Goal: Task Accomplishment & Management: Complete application form

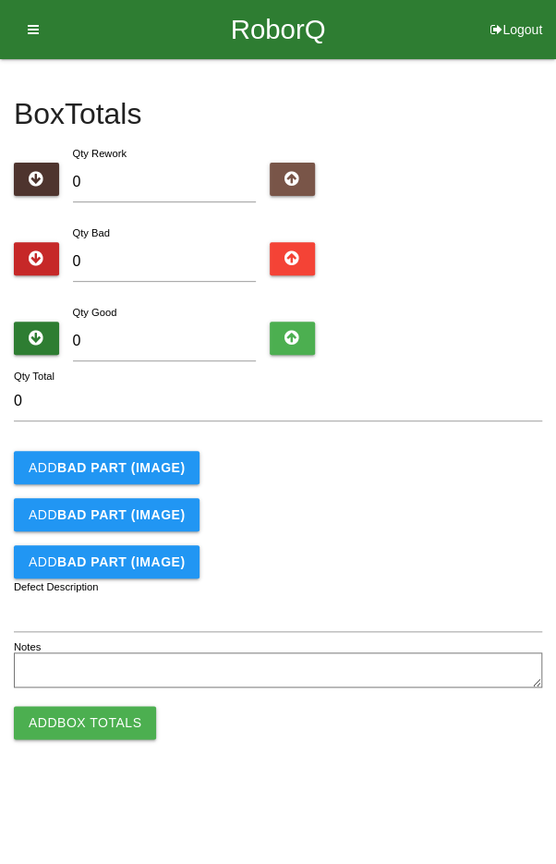
type input "2"
type input "24"
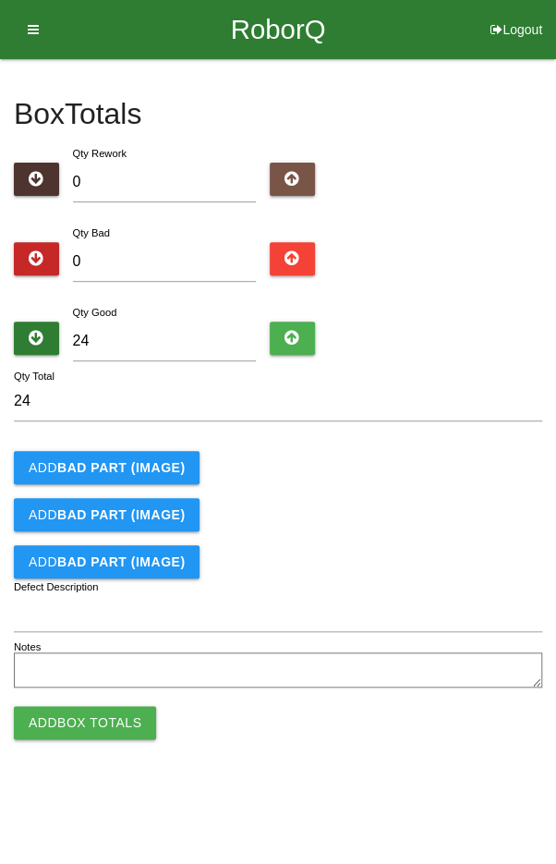
click at [478, 314] on div "Qty Good 24" at bounding box center [278, 335] width 529 height 67
click at [72, 724] on button "Add Box Totals" at bounding box center [85, 722] width 142 height 33
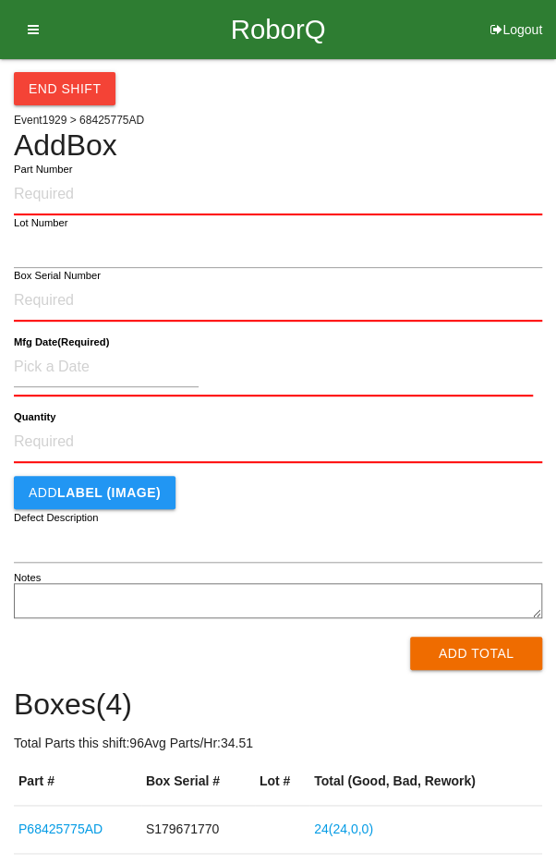
click at [80, 191] on input "Part Number" at bounding box center [278, 195] width 529 height 41
type input "P68425775AD"
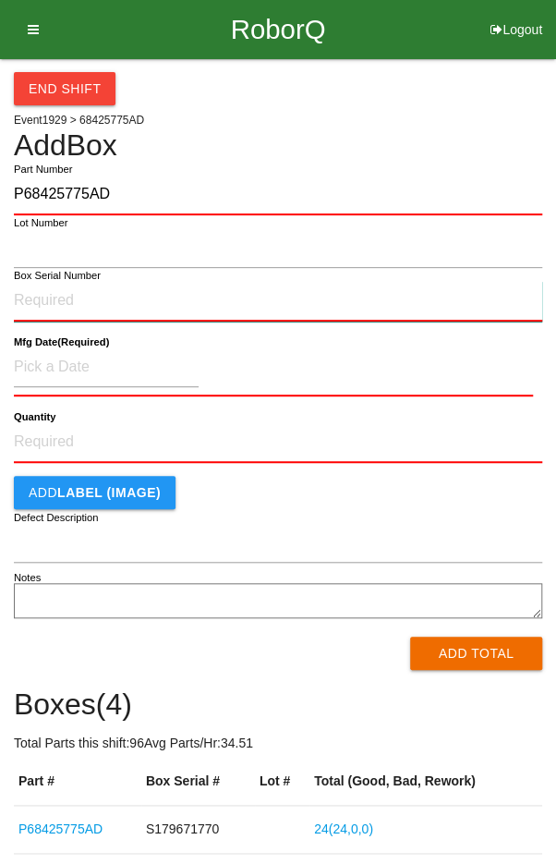
click at [42, 290] on input "Box Serial Number" at bounding box center [278, 301] width 529 height 41
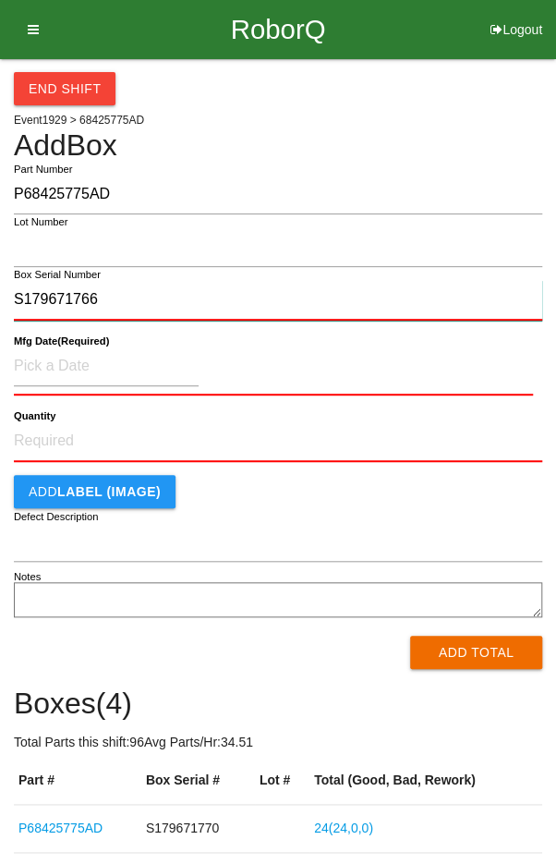
type input "S179671766"
click at [62, 346] on label "Mfg Date (Required)" at bounding box center [61, 342] width 95 height 16
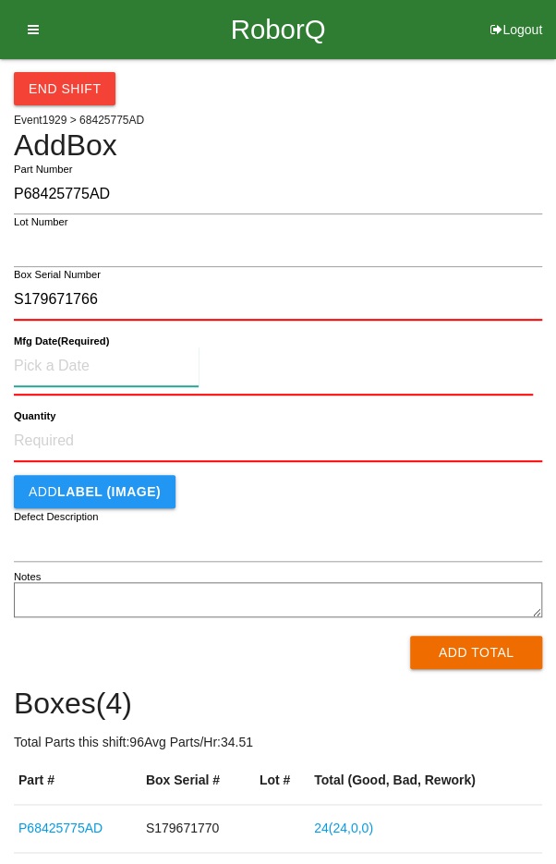
click at [55, 371] on input at bounding box center [106, 367] width 185 height 40
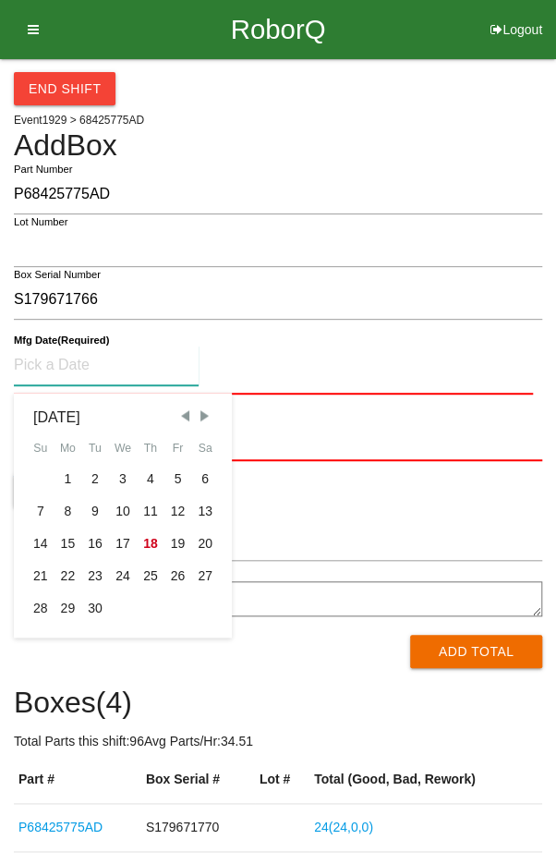
click at [183, 410] on span "Previous Month" at bounding box center [185, 416] width 17 height 17
click at [63, 536] on div "11" at bounding box center [69, 544] width 28 height 32
type input "[DATE]"
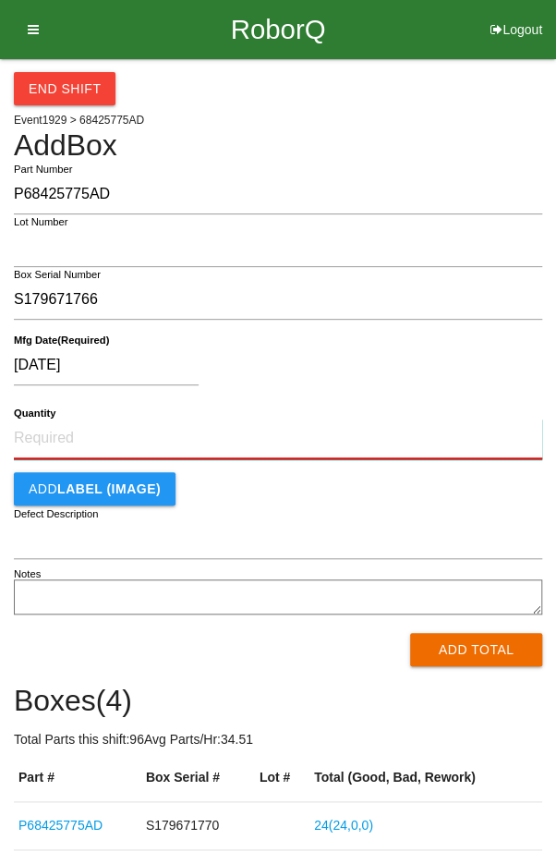
click at [67, 419] on input "Quantity" at bounding box center [278, 439] width 529 height 41
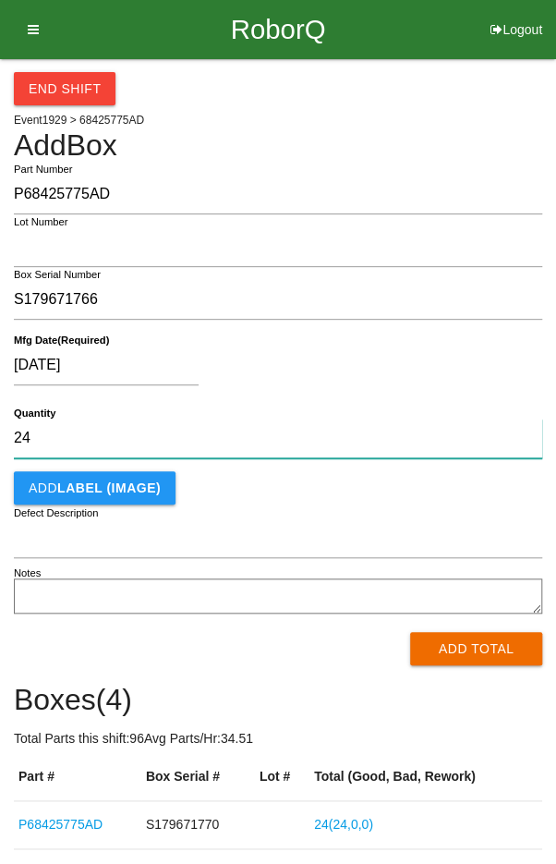
type input "24"
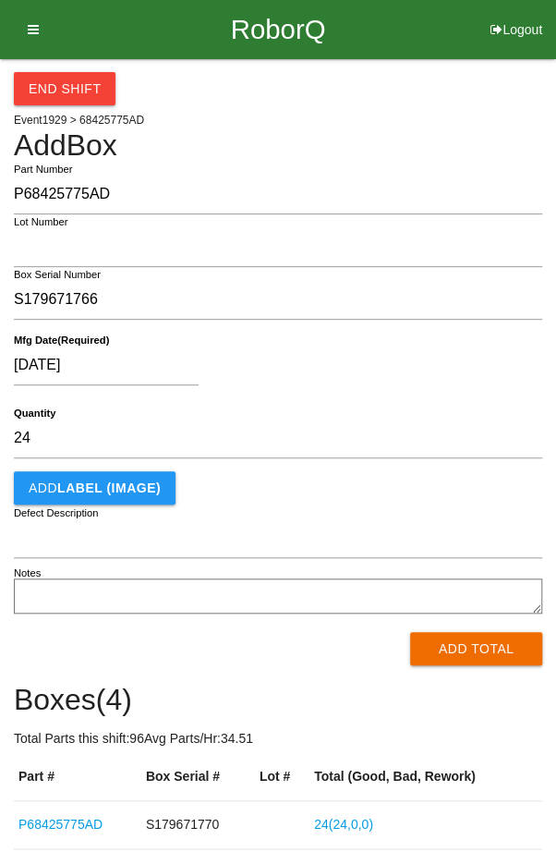
click at [448, 360] on div "[DATE]" at bounding box center [274, 369] width 520 height 47
click at [473, 648] on button "Add Total" at bounding box center [476, 648] width 132 height 33
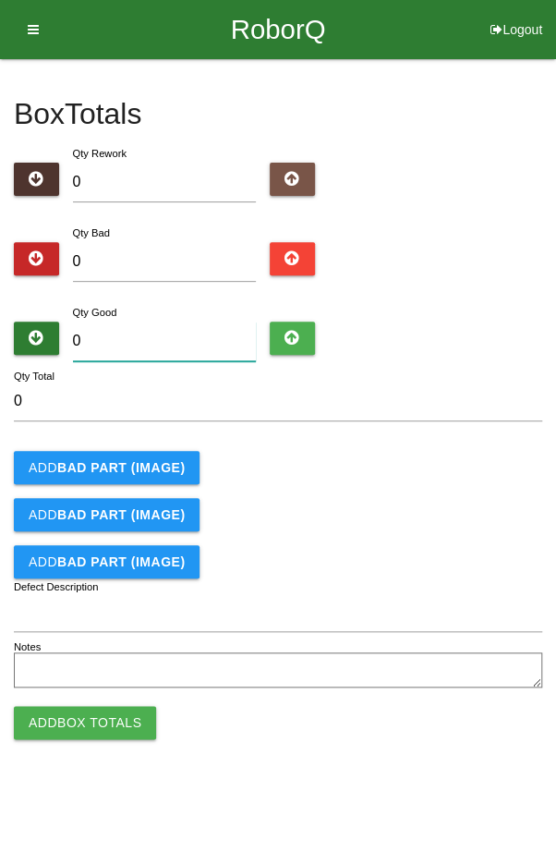
click at [136, 322] on input "0" at bounding box center [165, 342] width 184 height 40
type input "2"
type input "24"
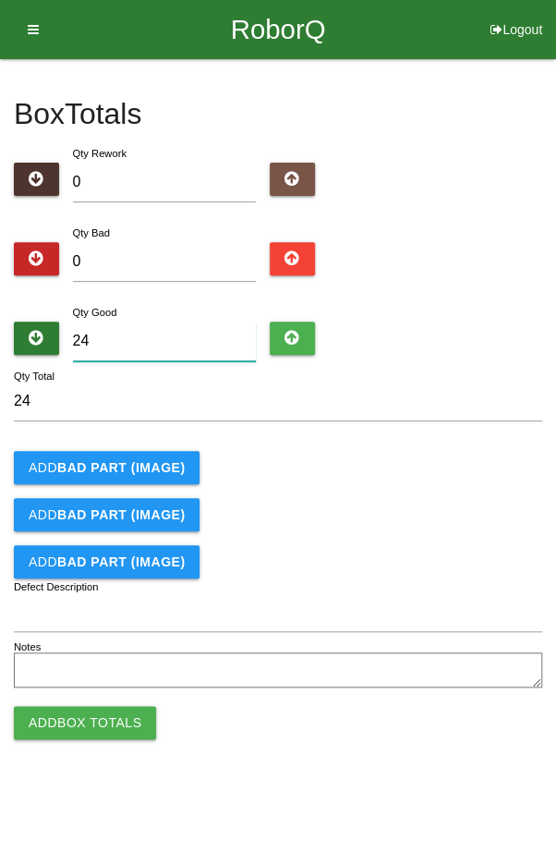
type input "24"
click at [423, 470] on div "Add BAD PART (IMAGE)" at bounding box center [278, 467] width 529 height 33
click at [86, 708] on button "Add Box Totals" at bounding box center [85, 722] width 142 height 33
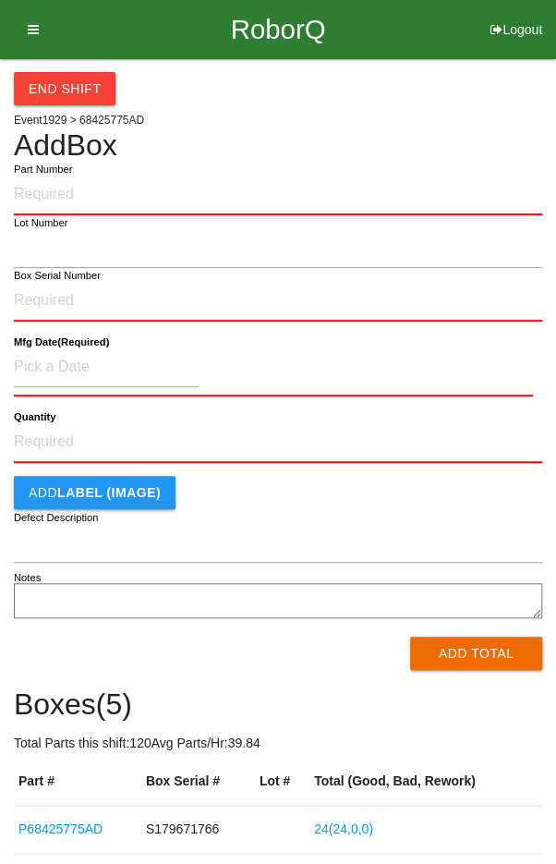
click at [478, 147] on h4 "Add Box" at bounding box center [278, 145] width 529 height 32
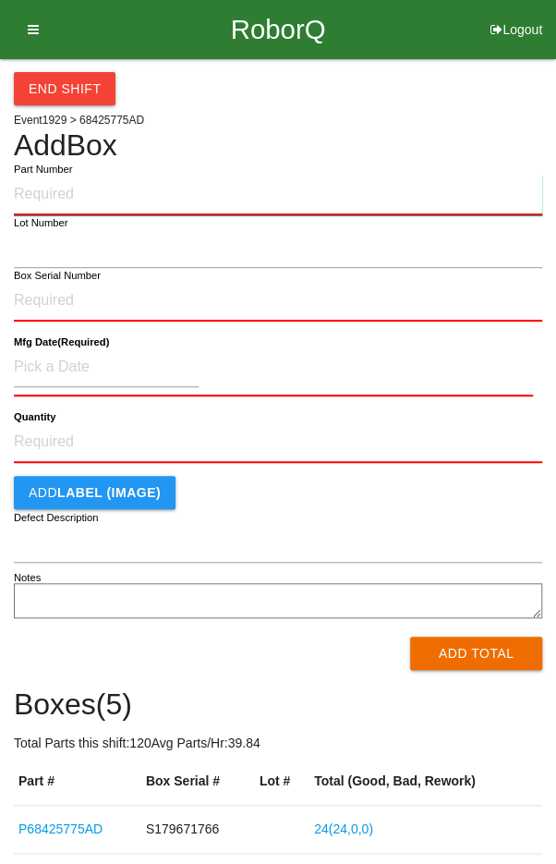
click at [51, 192] on input "Part Number" at bounding box center [278, 195] width 529 height 41
paste input "P68425775AD"
type input "P68425775AD"
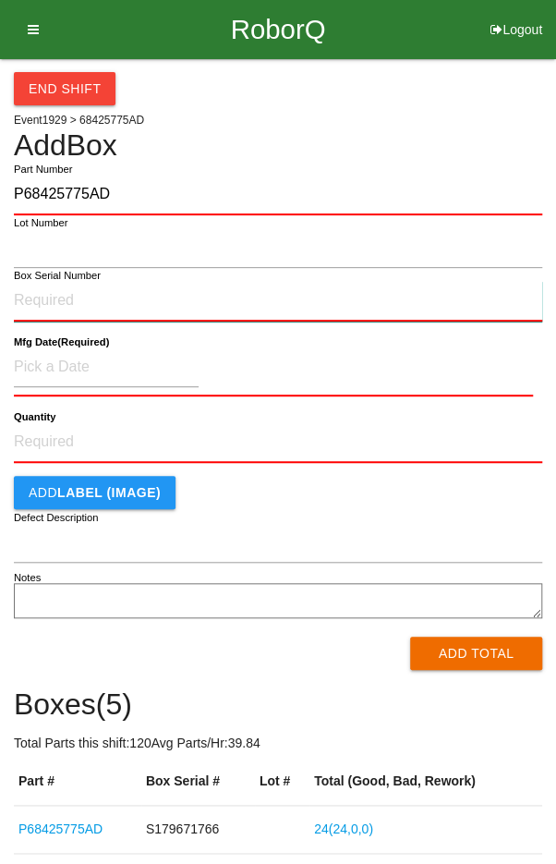
click at [31, 303] on input "Box Serial Number" at bounding box center [278, 301] width 529 height 41
type input "S179671766"
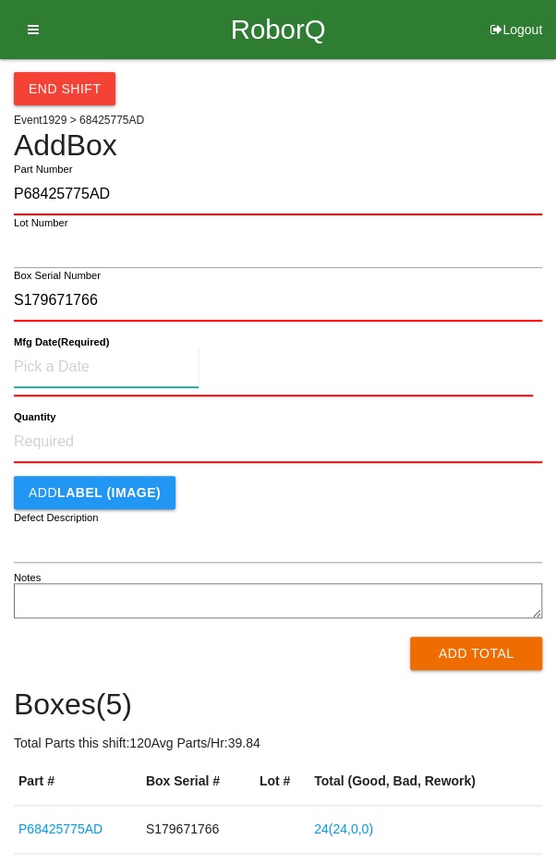
click at [55, 362] on input at bounding box center [106, 368] width 185 height 40
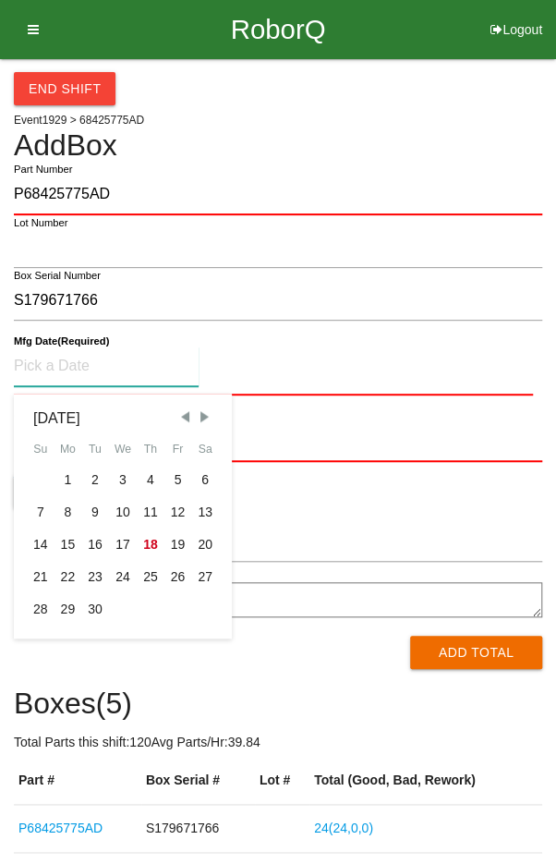
click at [146, 505] on div "11" at bounding box center [151, 512] width 28 height 32
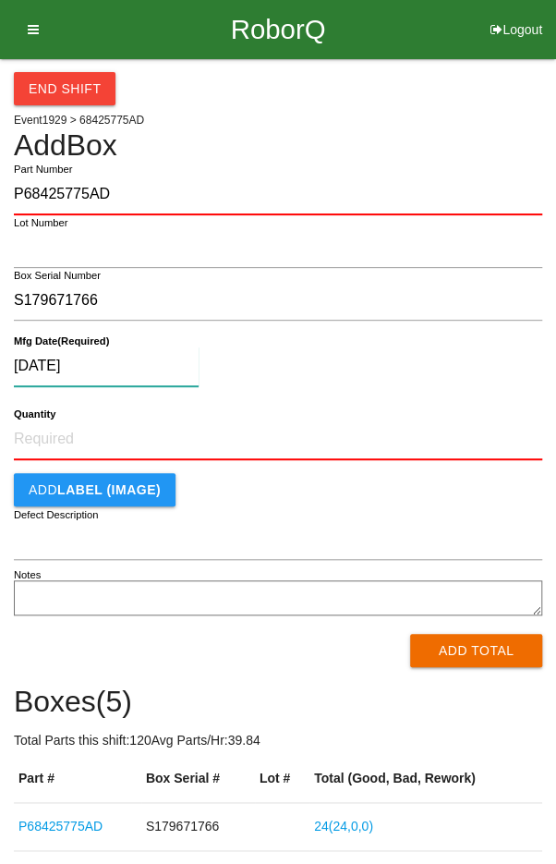
click at [116, 356] on input "[DATE]" at bounding box center [106, 367] width 185 height 40
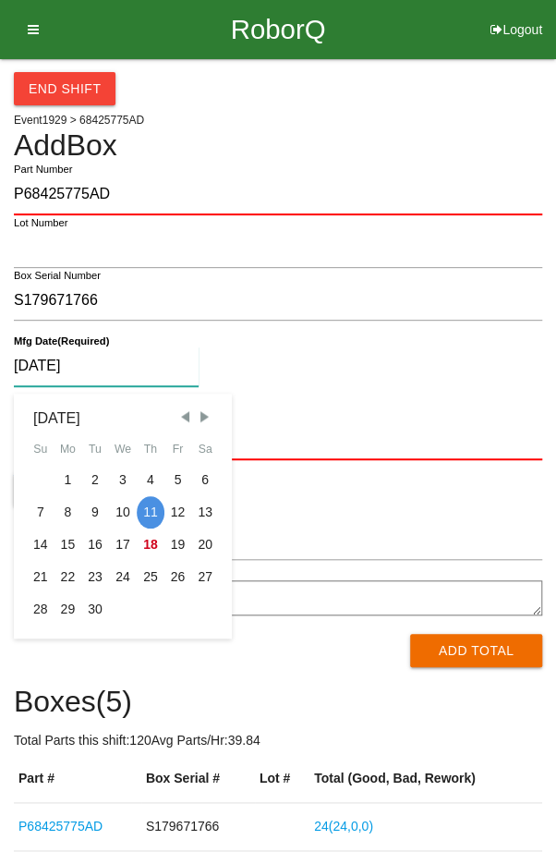
click at [179, 414] on span "Previous Month" at bounding box center [185, 417] width 17 height 17
click at [58, 539] on div "11" at bounding box center [69, 545] width 28 height 32
type input "[DATE]"
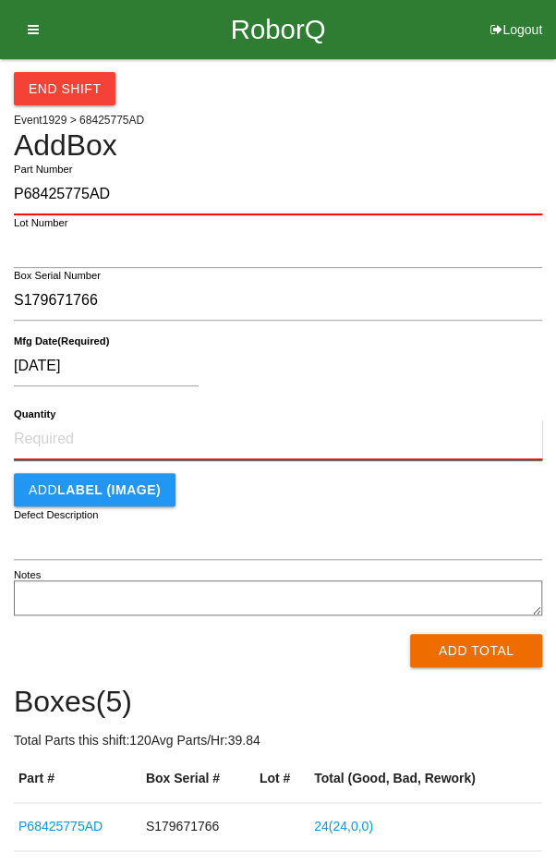
click at [73, 433] on input "Quantity" at bounding box center [278, 440] width 529 height 41
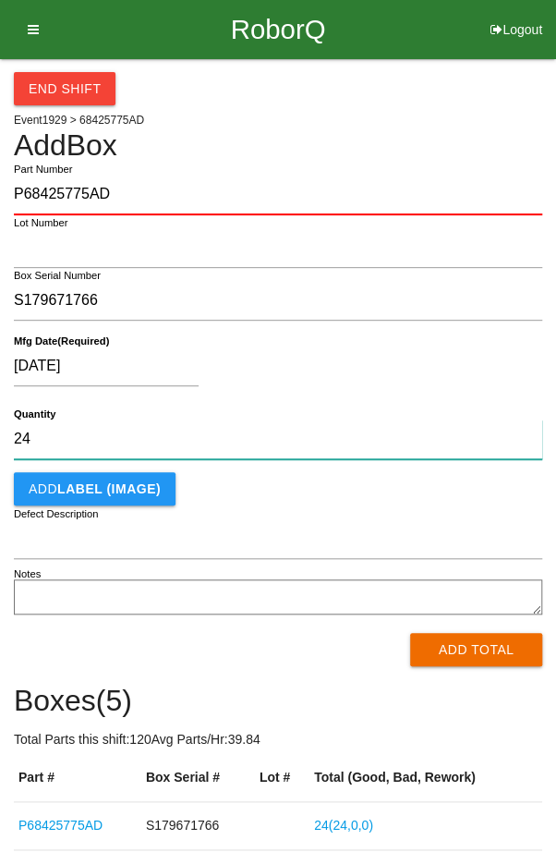
type input "24"
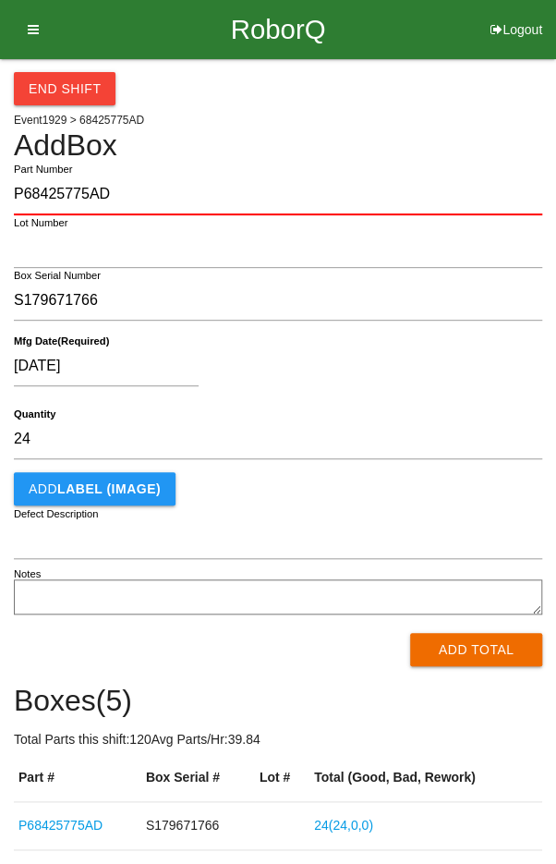
click at [477, 396] on div "[DATE] Mfg Date (Required)" at bounding box center [278, 370] width 529 height 73
click at [141, 282] on input "S179671766" at bounding box center [278, 301] width 529 height 40
type input "S"
click at [458, 109] on div "End Shift Event 1929 > 68425775AD Add Box P68425775AD Part Number Lot Number Bo…" at bounding box center [278, 551] width 529 height 984
click at [49, 305] on input "Box Serial Number" at bounding box center [278, 301] width 529 height 40
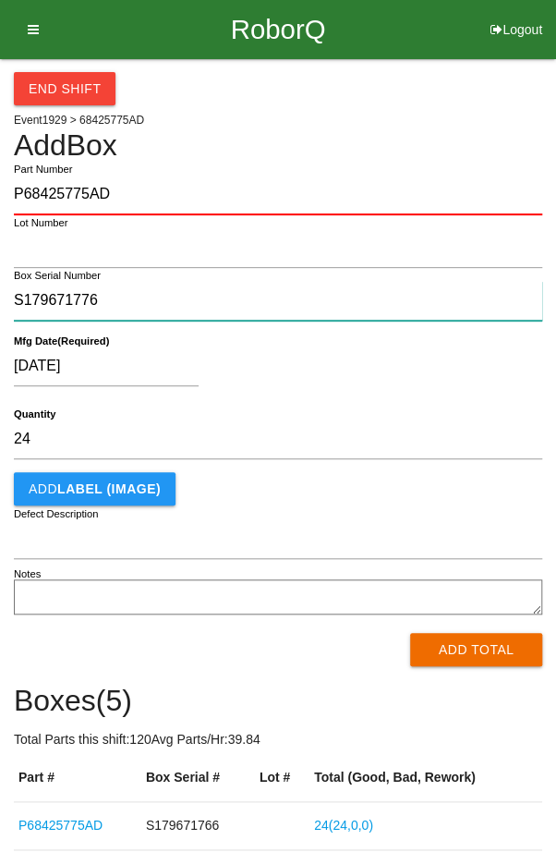
type input "S179671776"
click at [499, 653] on button "Add Total" at bounding box center [476, 649] width 132 height 33
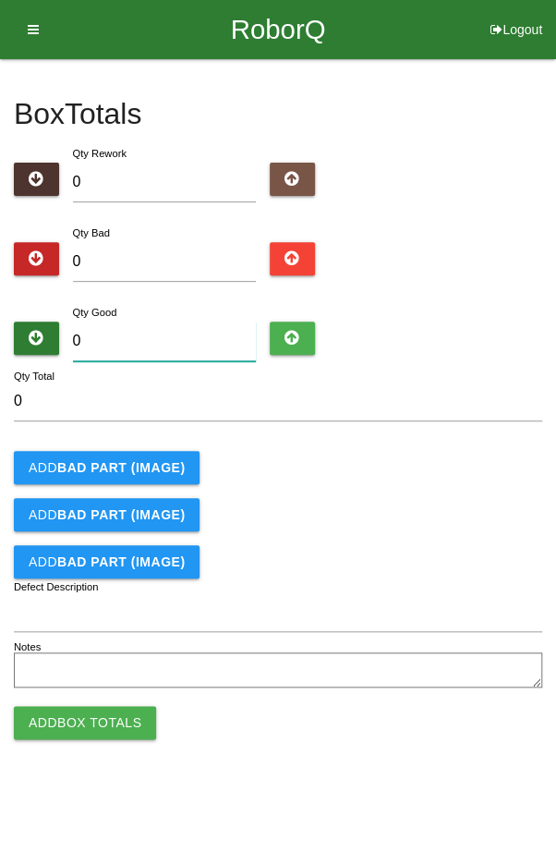
click at [126, 335] on input "0" at bounding box center [165, 342] width 184 height 40
type input "4"
click at [477, 469] on div "Add BAD PART (IMAGE)" at bounding box center [278, 467] width 529 height 33
click at [141, 335] on input "4" at bounding box center [165, 342] width 184 height 40
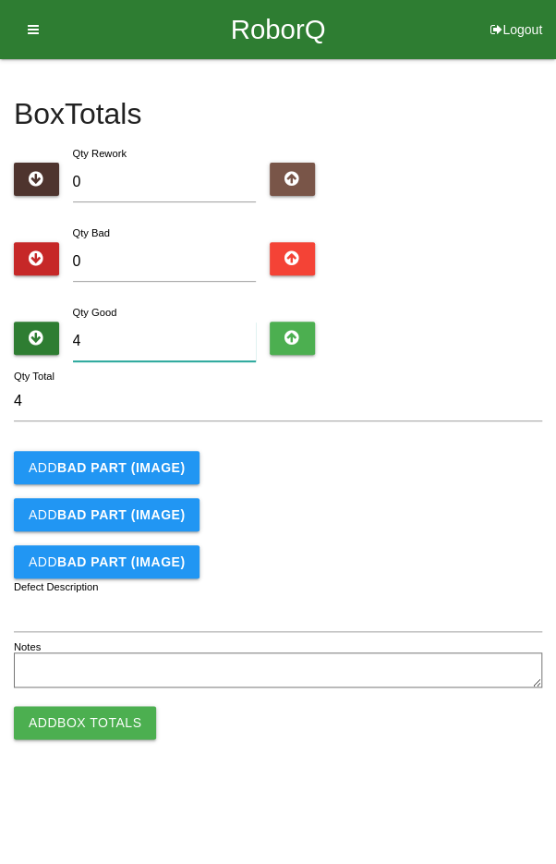
type input "0"
type input "2"
type input "24"
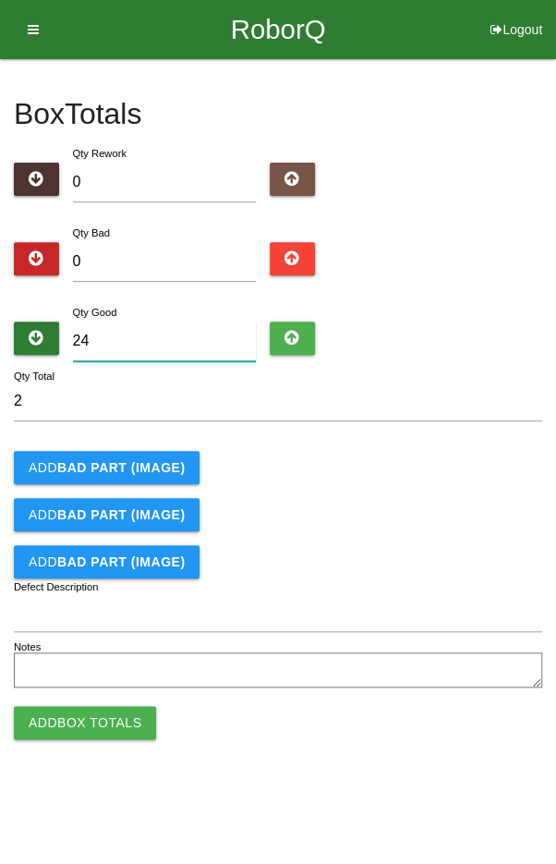
type input "24"
click at [467, 455] on div "Add BAD PART (IMAGE)" at bounding box center [278, 467] width 529 height 33
click at [70, 734] on button "Add Box Totals" at bounding box center [85, 722] width 142 height 33
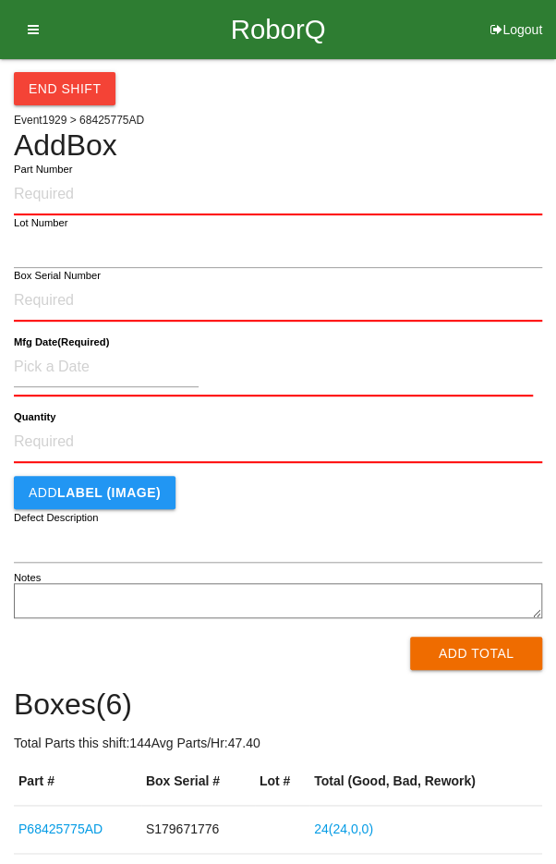
click at [460, 127] on div "End Shift Event 1929 > 68425775AD Add Box Part Number Lot Number Box Serial Num…" at bounding box center [278, 576] width 529 height 1035
click at [427, 126] on div "End Shift Event 1929 > 68425775AD Add Box Part Number Lot Number Box Serial Num…" at bounding box center [278, 576] width 529 height 1035
